Goal: Task Accomplishment & Management: Manage account settings

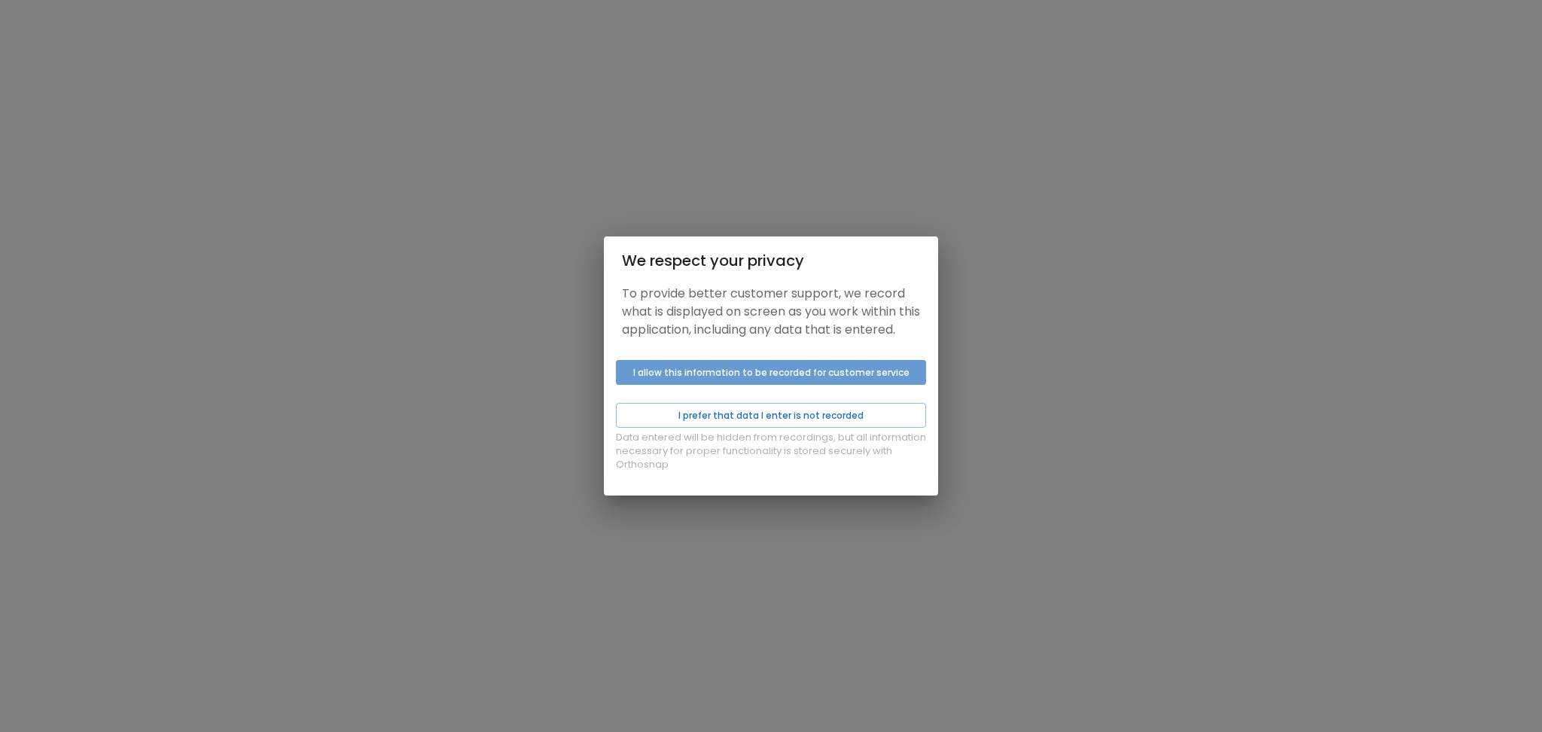
click at [716, 385] on button "I allow this information to be recorded for customer service" at bounding box center [771, 372] width 310 height 25
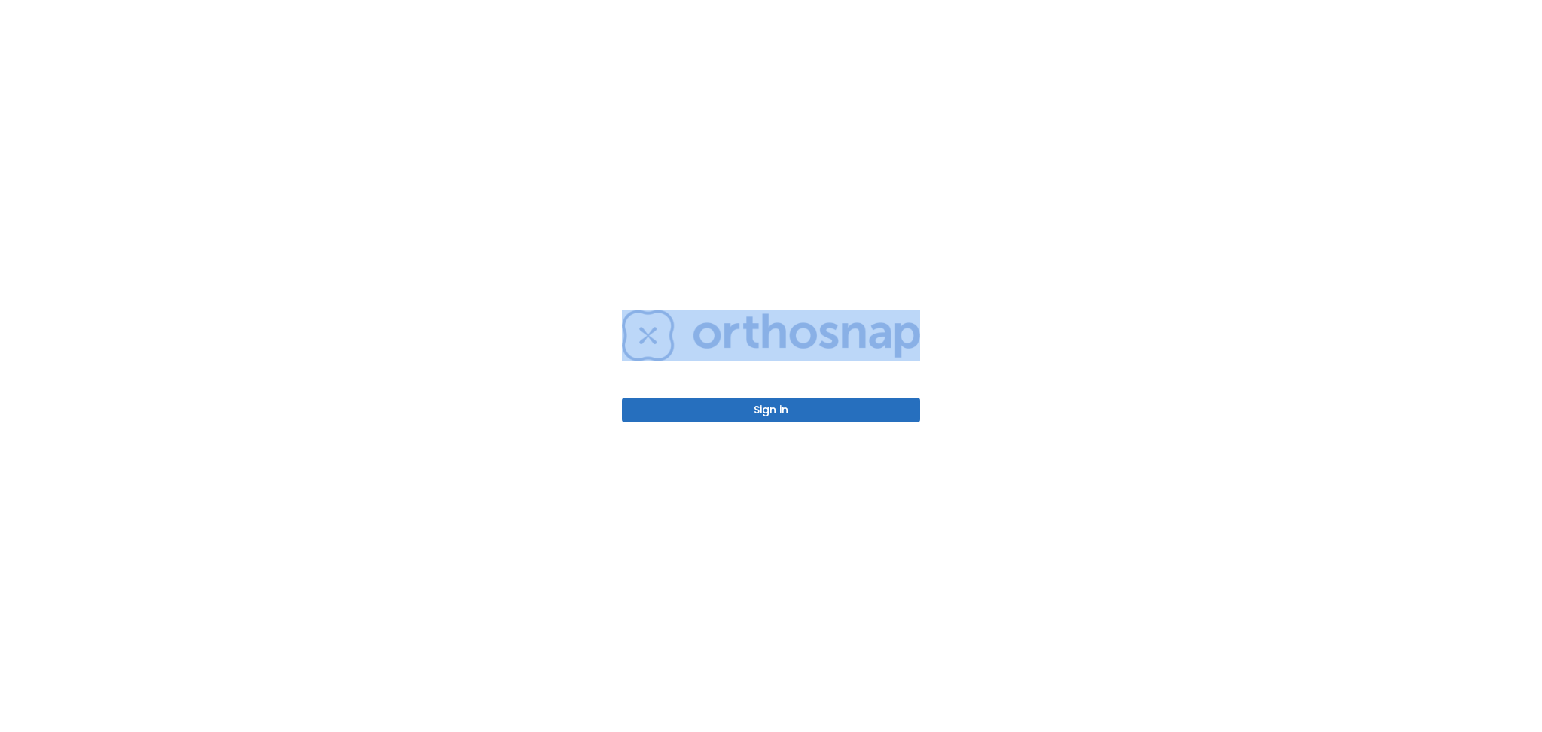
click at [714, 390] on div "Sign in" at bounding box center [771, 365] width 298 height 113
click at [716, 412] on button "Sign in" at bounding box center [771, 410] width 298 height 25
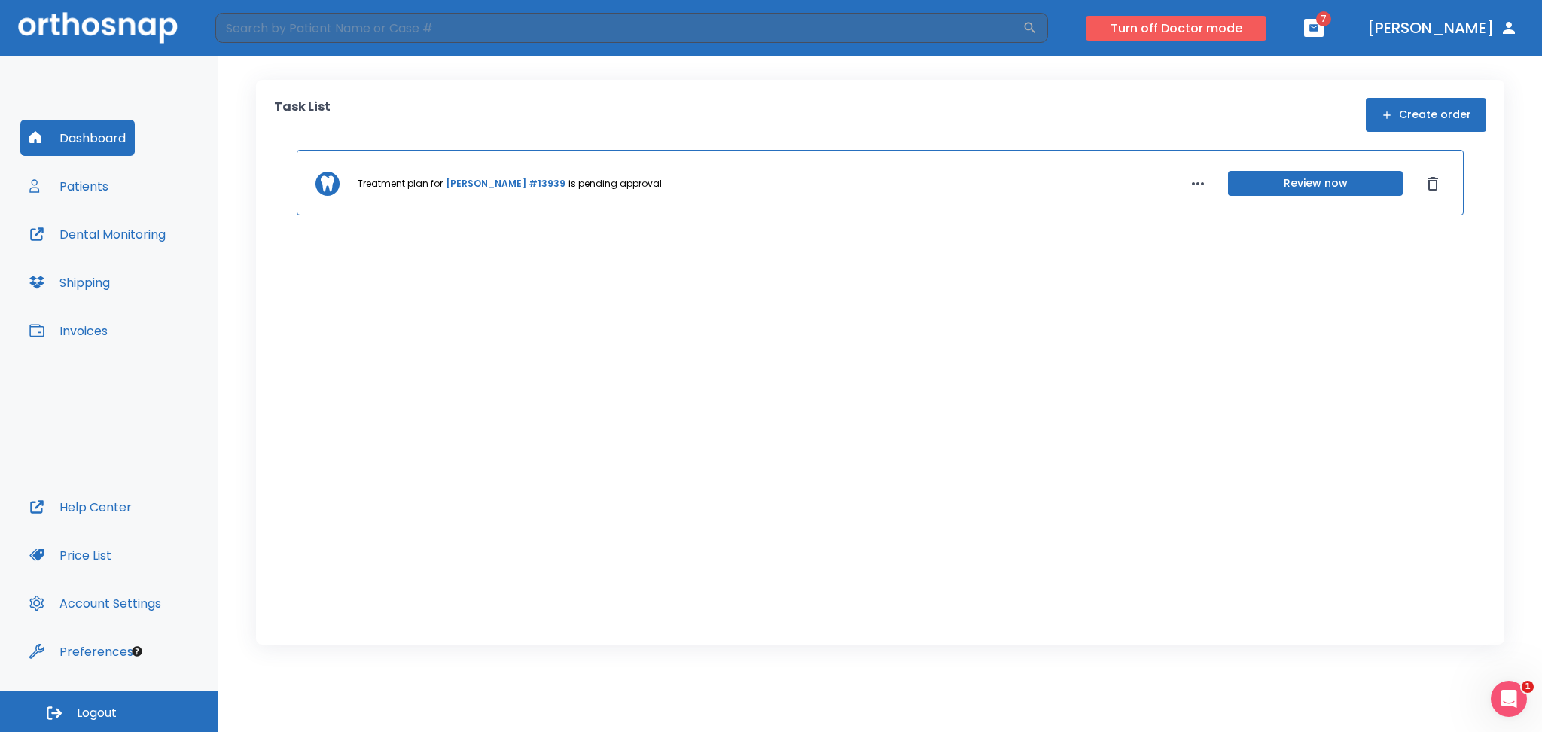
click at [1173, 28] on button "Turn off Doctor mode" at bounding box center [1176, 28] width 181 height 25
